Goal: Navigation & Orientation: Find specific page/section

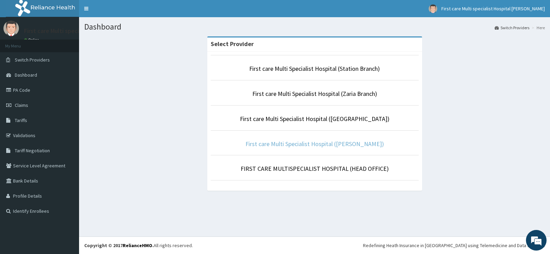
click at [348, 144] on link "First care Multi Specialist Hospital ([PERSON_NAME])" at bounding box center [315, 144] width 139 height 8
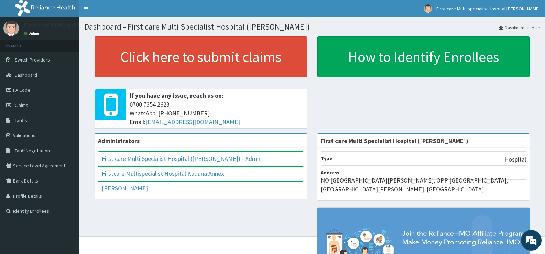
click at [23, 135] on link "Validations" at bounding box center [39, 135] width 79 height 15
